Goal: Navigation & Orientation: Find specific page/section

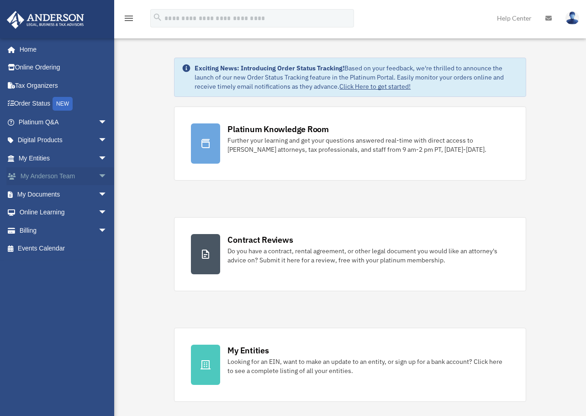
click at [98, 175] on span "arrow_drop_down" at bounding box center [107, 176] width 18 height 19
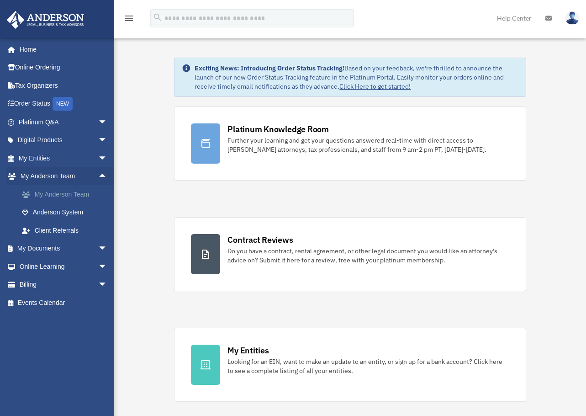
click at [35, 193] on link "My Anderson Team" at bounding box center [67, 194] width 108 height 18
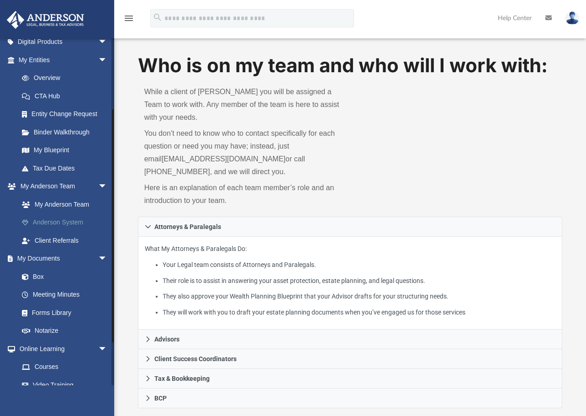
scroll to position [102, 0]
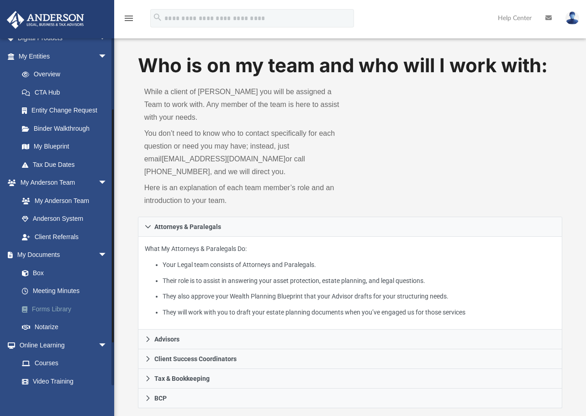
click at [51, 311] on link "Forms Library" at bounding box center [67, 309] width 108 height 18
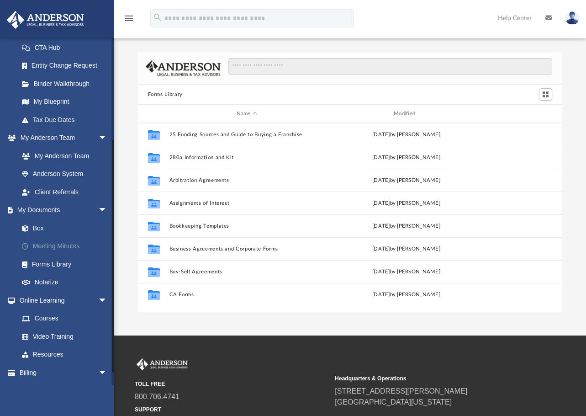
scroll to position [148, 0]
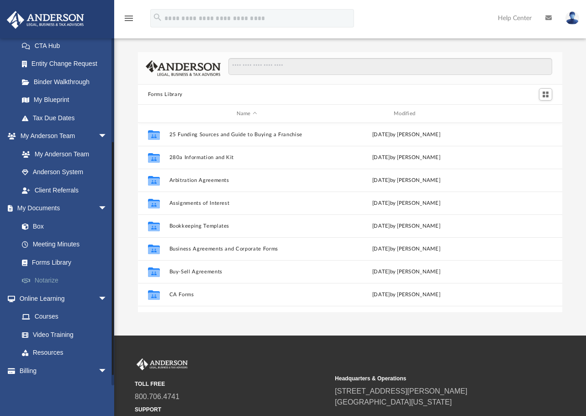
click at [46, 280] on link "Notarize" at bounding box center [67, 280] width 108 height 18
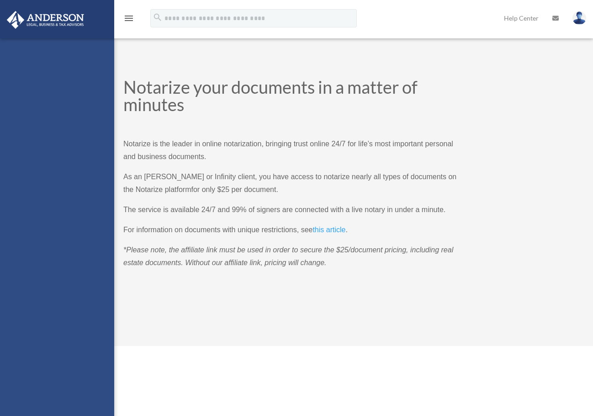
click at [46, 280] on div "[PERSON_NAME][EMAIL_ADDRESS][DOMAIN_NAME] Sign Out [PERSON_NAME][EMAIL_ADDRESS]…" at bounding box center [57, 246] width 114 height 416
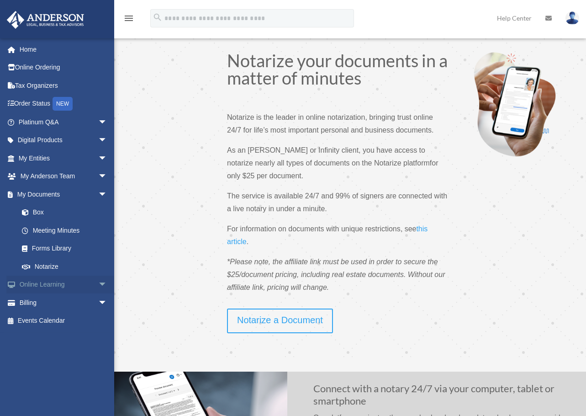
click at [98, 283] on span "arrow_drop_down" at bounding box center [107, 284] width 18 height 19
click at [42, 303] on link "Courses" at bounding box center [67, 302] width 108 height 18
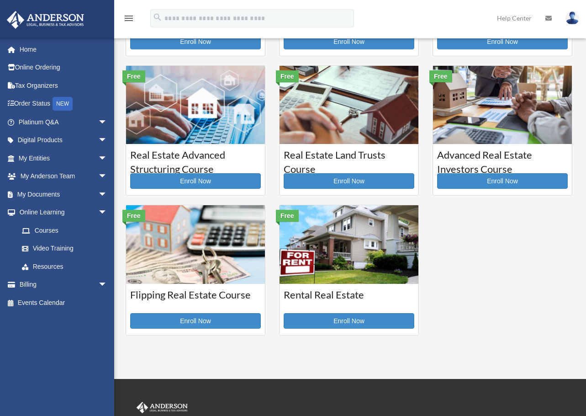
scroll to position [126, 0]
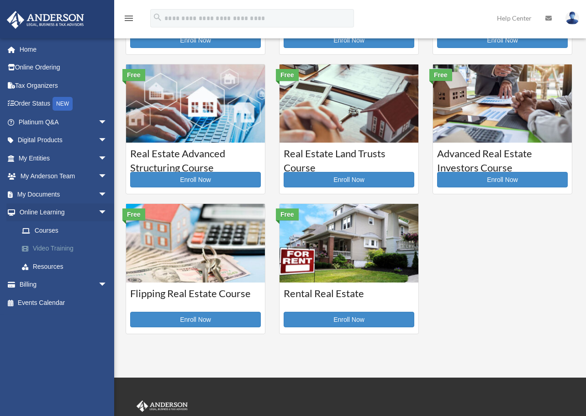
click at [42, 248] on link "Video Training" at bounding box center [67, 248] width 108 height 18
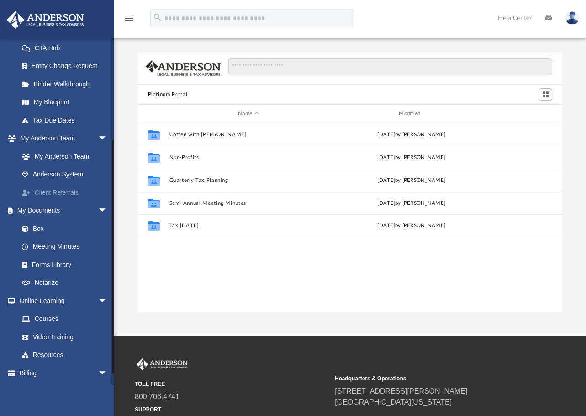
scroll to position [150, 0]
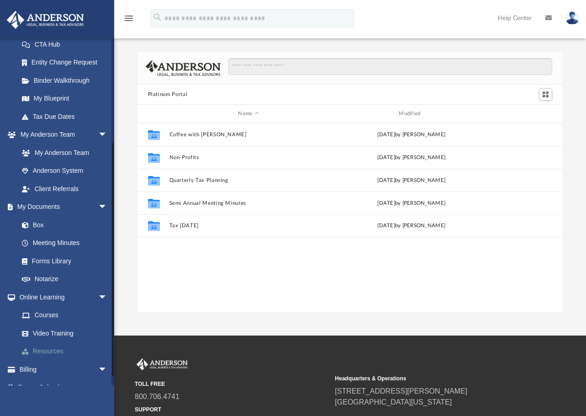
click at [43, 350] on link "Resources" at bounding box center [67, 351] width 108 height 18
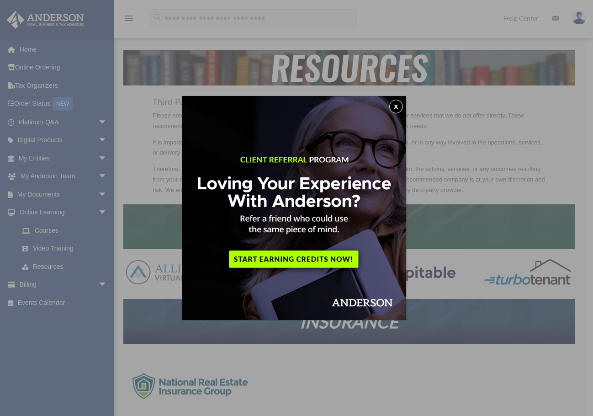
click at [398, 106] on button "x" at bounding box center [396, 107] width 14 height 14
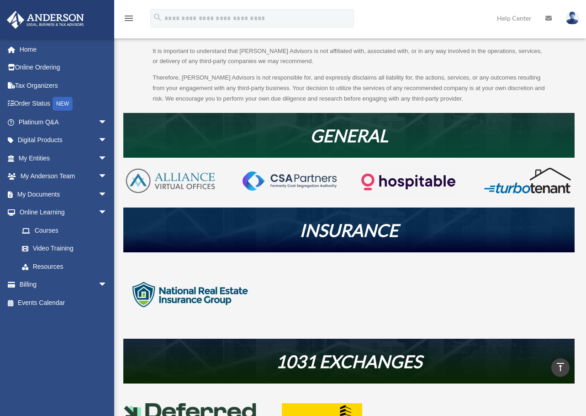
scroll to position [97, 0]
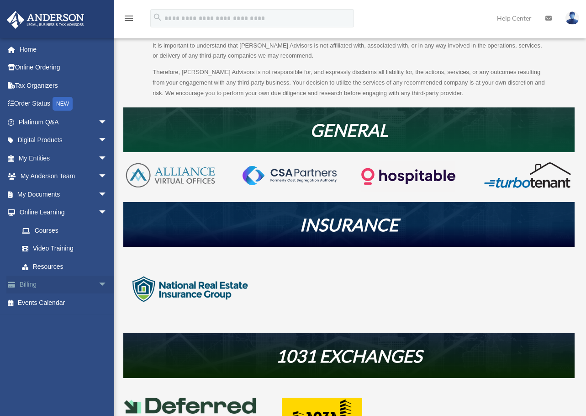
click at [98, 284] on span "arrow_drop_down" at bounding box center [107, 284] width 18 height 19
click at [63, 302] on link "$ Open Invoices" at bounding box center [67, 302] width 108 height 19
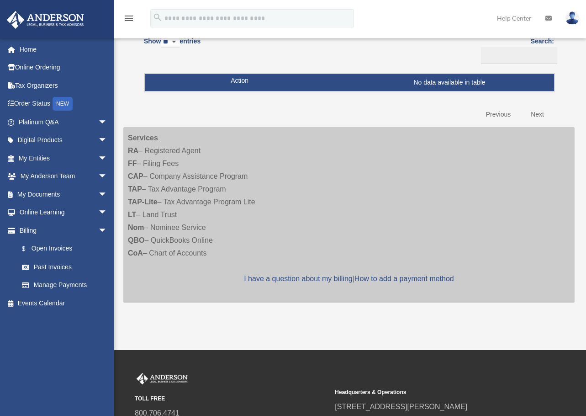
scroll to position [90, 0]
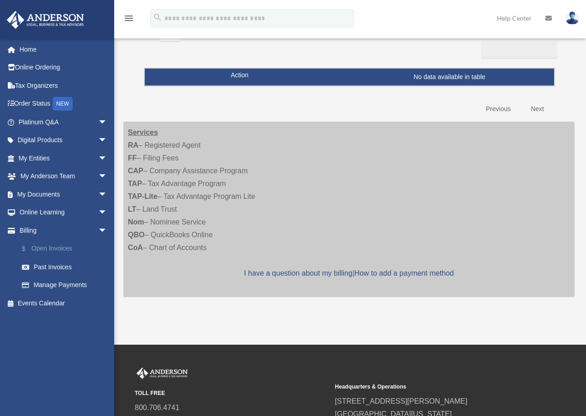
click at [51, 244] on link "$ Open Invoices" at bounding box center [67, 248] width 108 height 19
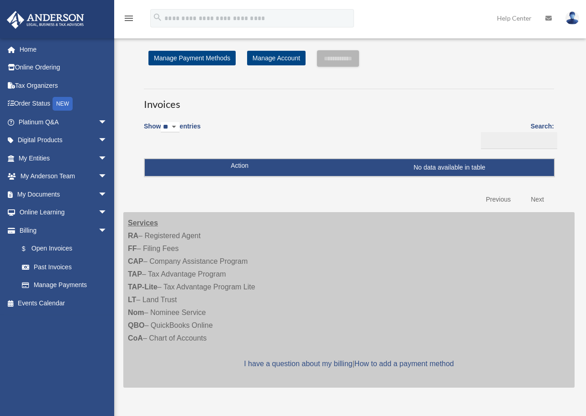
click at [177, 124] on select "** ** ** ***" at bounding box center [170, 127] width 19 height 11
click at [27, 266] on span at bounding box center [30, 267] width 7 height 6
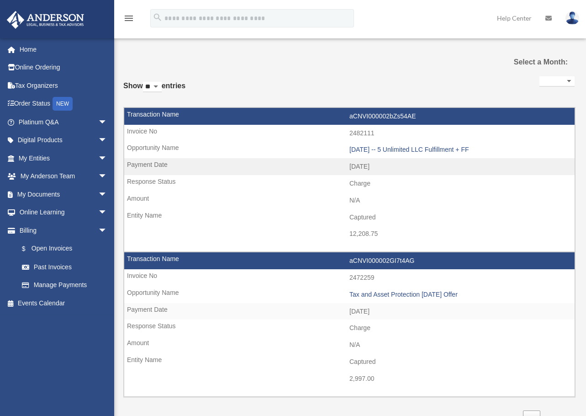
select select
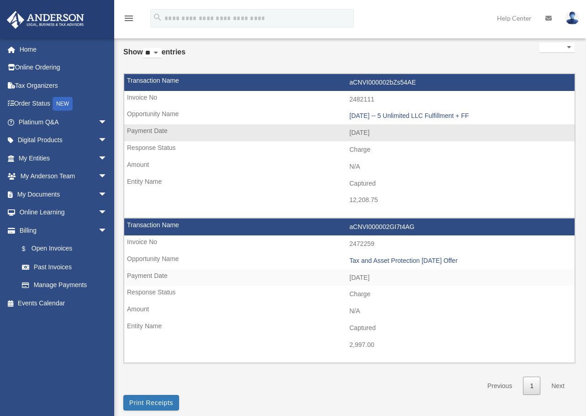
scroll to position [36, 0]
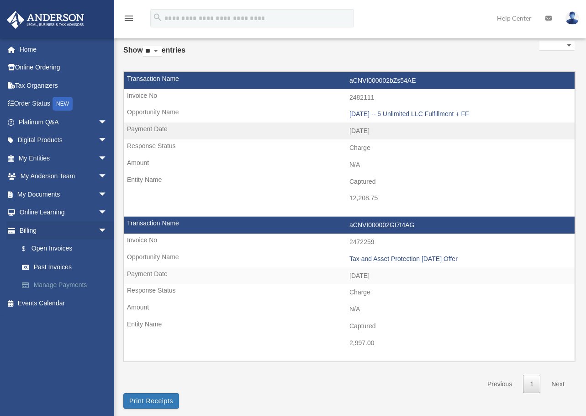
click at [33, 283] on link "Manage Payments" at bounding box center [67, 285] width 108 height 18
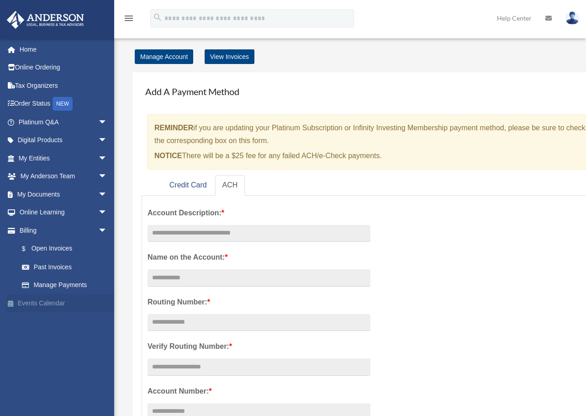
click at [31, 303] on link "Events Calendar" at bounding box center [63, 303] width 115 height 18
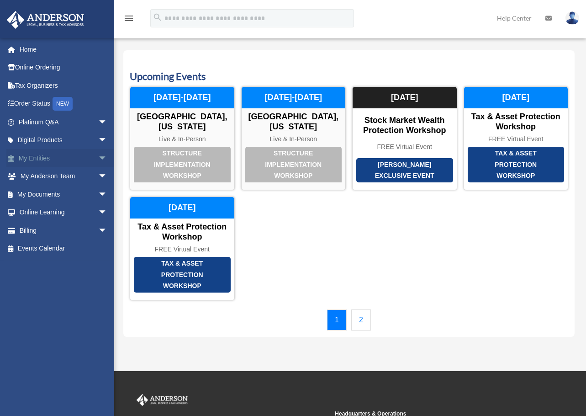
click at [20, 156] on link "My Entities arrow_drop_down" at bounding box center [63, 158] width 115 height 18
click at [98, 157] on span "arrow_drop_down" at bounding box center [107, 158] width 18 height 19
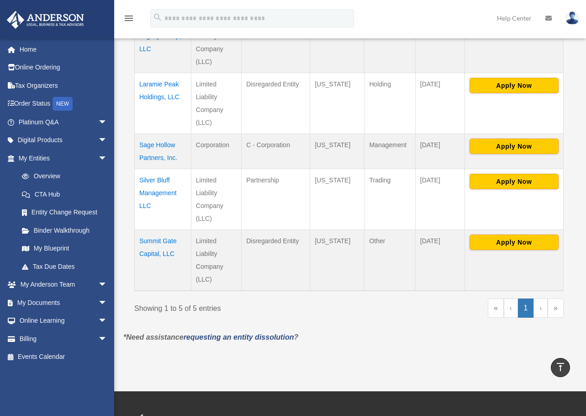
scroll to position [268, 0]
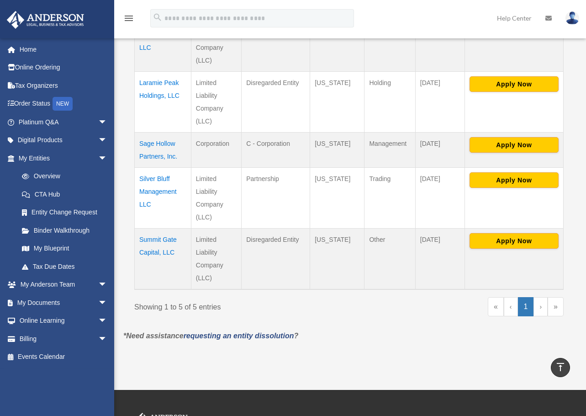
click at [268, 30] on div "menu search Site Menu add [PERSON_NAME][EMAIL_ADDRESS][DOMAIN_NAME] My Profile …" at bounding box center [293, 22] width 572 height 31
click at [98, 140] on span "arrow_drop_down" at bounding box center [107, 140] width 18 height 19
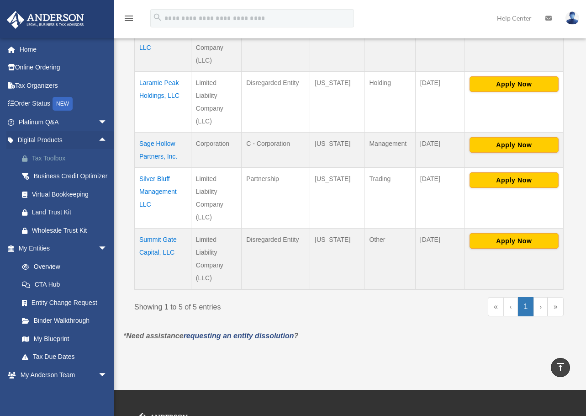
click at [36, 156] on div "Tax Toolbox" at bounding box center [71, 158] width 78 height 11
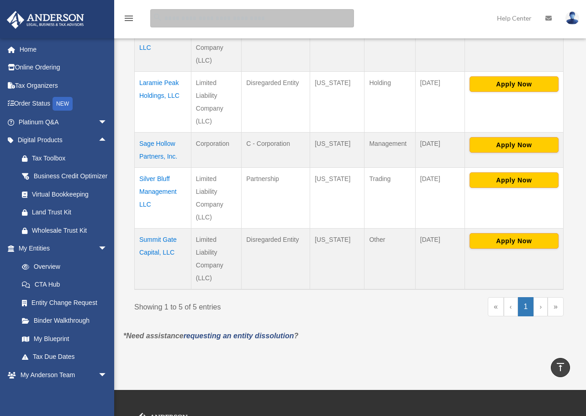
click at [171, 19] on input "search" at bounding box center [252, 18] width 204 height 18
drag, startPoint x: 242, startPoint y: 18, endPoint x: 158, endPoint y: 17, distance: 84.0
click at [158, 17] on div "**********" at bounding box center [252, 18] width 204 height 18
type input "**********"
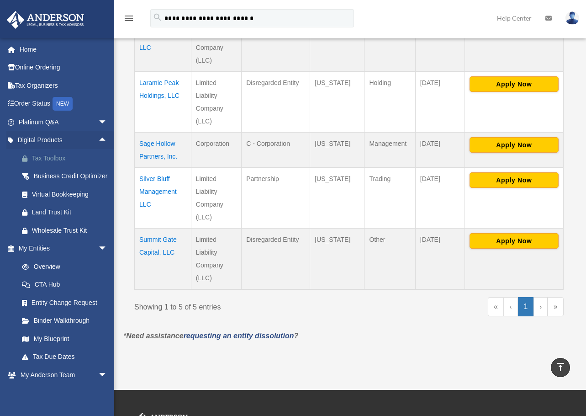
click at [47, 159] on div "Tax Toolbox" at bounding box center [71, 158] width 78 height 11
click at [36, 200] on div "Virtual Bookkeeping" at bounding box center [71, 194] width 78 height 11
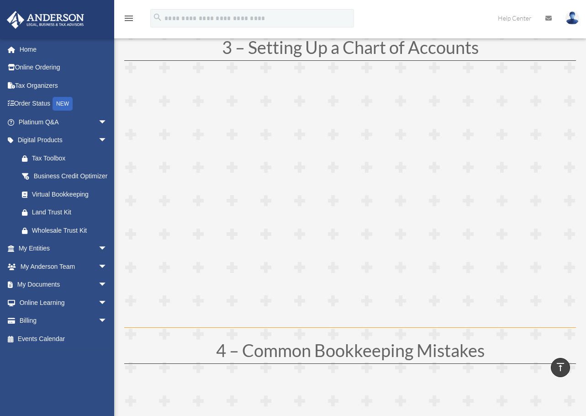
scroll to position [705, 0]
